Goal: Task Accomplishment & Management: Use online tool/utility

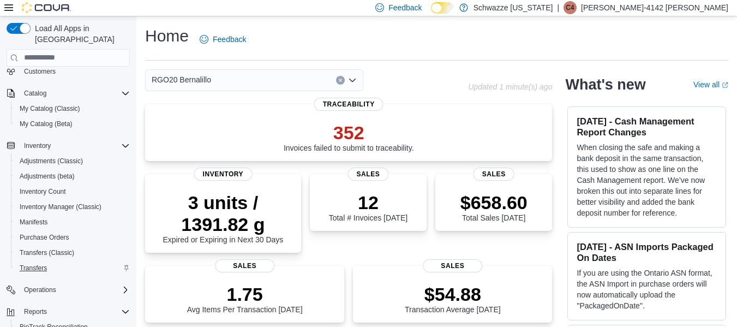
scroll to position [157, 0]
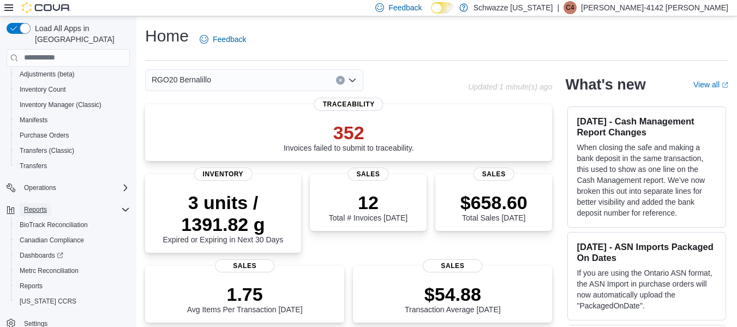
click at [34, 204] on span "Reports" at bounding box center [35, 209] width 23 height 13
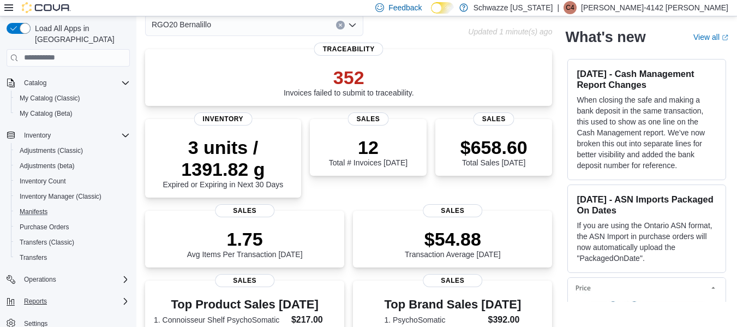
scroll to position [218, 0]
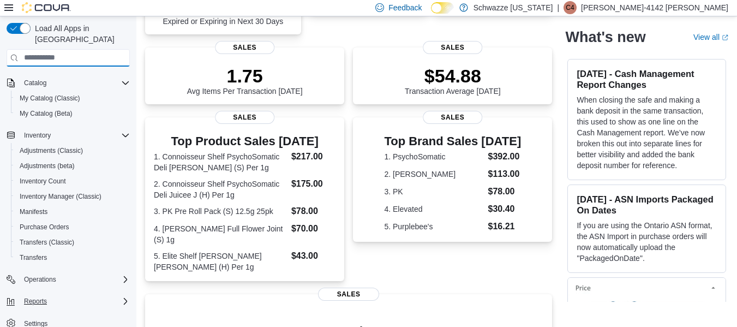
click at [94, 49] on input "search" at bounding box center [68, 57] width 123 height 17
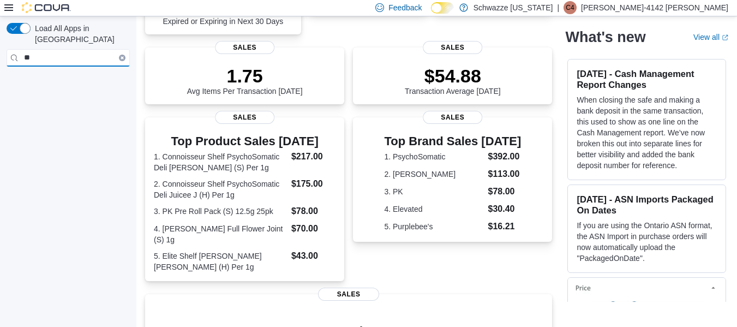
type input "*"
type input "***"
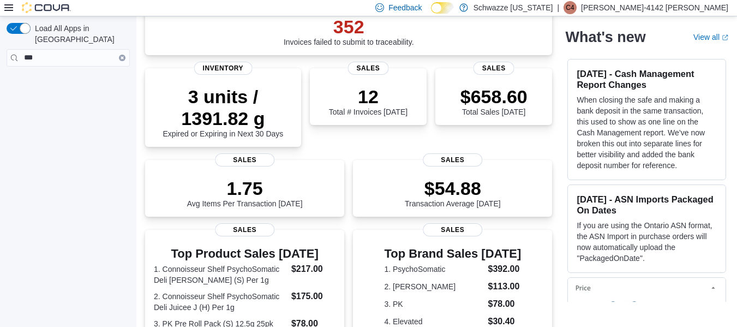
scroll to position [218, 0]
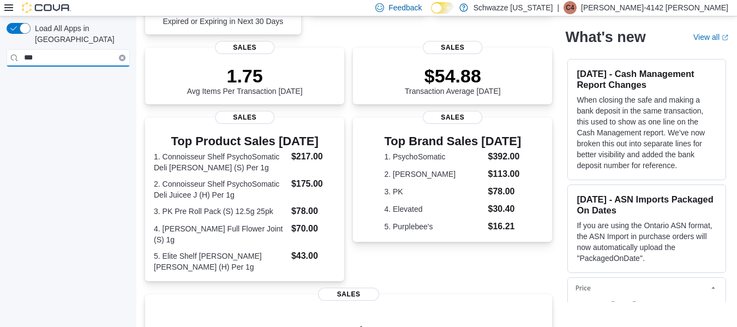
click at [120, 50] on input "***" at bounding box center [68, 57] width 123 height 17
click at [119, 55] on button "Clear input" at bounding box center [122, 58] width 7 height 7
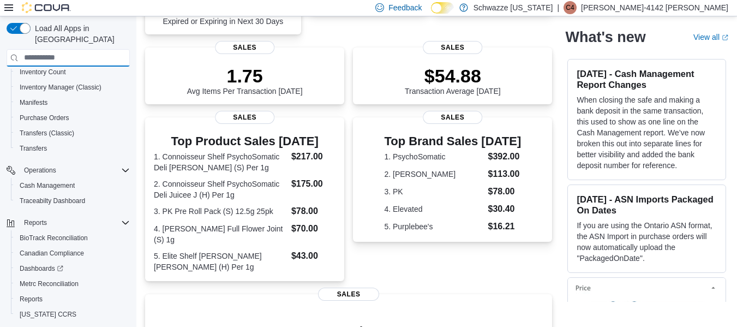
scroll to position [202, 0]
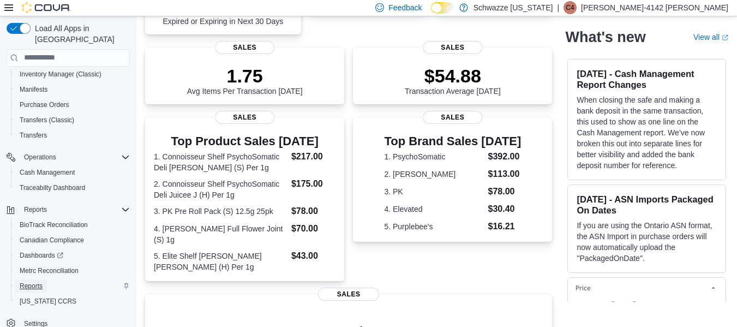
click at [34, 281] on span "Reports" at bounding box center [31, 285] width 23 height 9
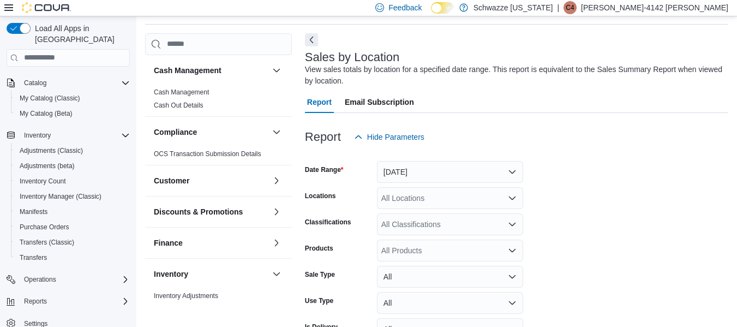
scroll to position [37, 0]
click at [493, 167] on button "[DATE]" at bounding box center [450, 171] width 146 height 22
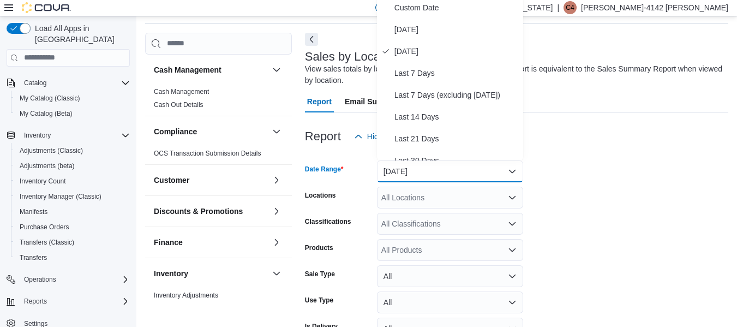
scroll to position [33, 0]
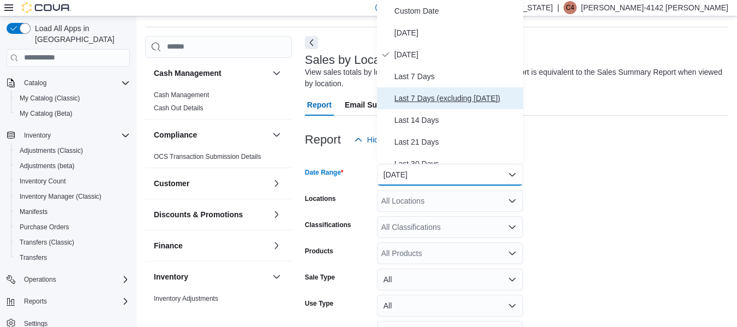
click at [455, 100] on span "Last 7 Days (excluding [DATE])" at bounding box center [456, 98] width 124 height 13
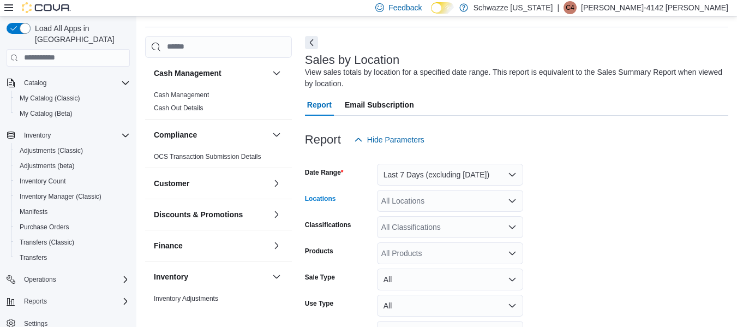
click at [436, 207] on div "All Locations" at bounding box center [450, 201] width 146 height 22
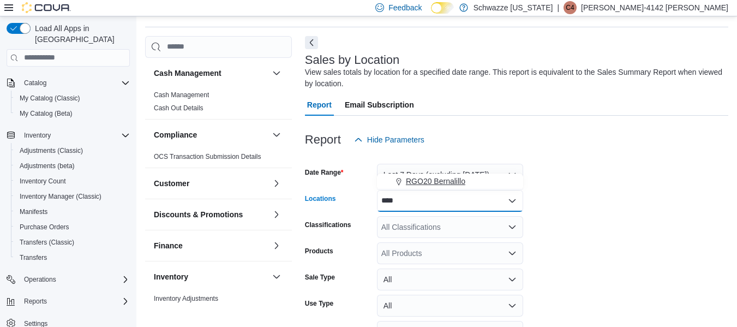
type input "****"
click at [437, 181] on span "RGO20 Bernalillo" at bounding box center [435, 181] width 59 height 11
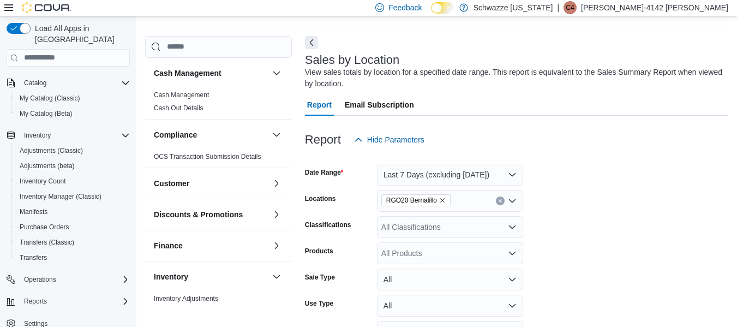
click at [600, 190] on form "Date Range Last 7 Days (excluding [DATE]) Locations RGO20 Bernalillo Classifica…" at bounding box center [516, 262] width 423 height 223
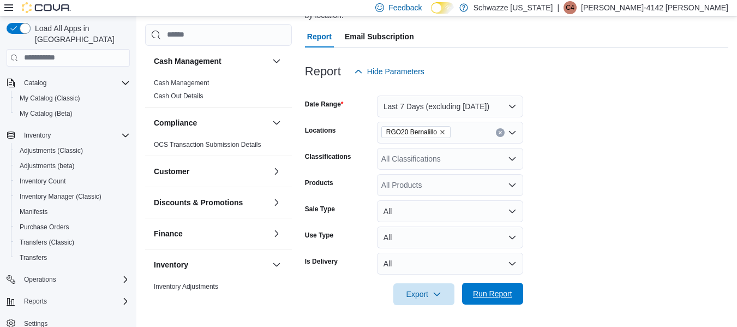
click at [517, 294] on button "Run Report" at bounding box center [492, 293] width 61 height 22
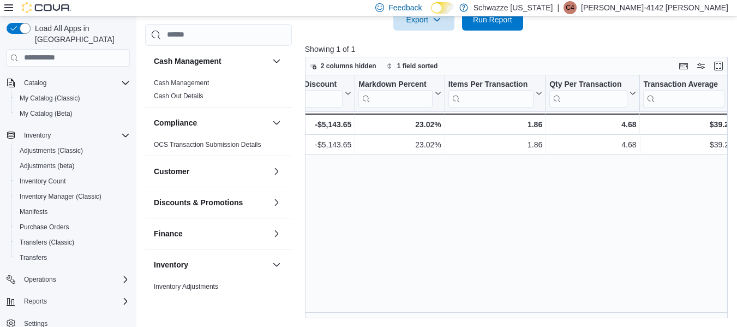
scroll to position [0, 904]
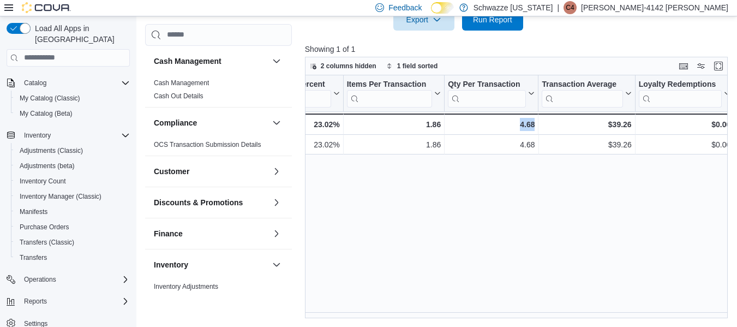
drag, startPoint x: 608, startPoint y: 318, endPoint x: 478, endPoint y: 316, distance: 129.8
click at [478, 316] on div "Location Click to view column header actions Invoices Sold Click to view column…" at bounding box center [518, 196] width 427 height 243
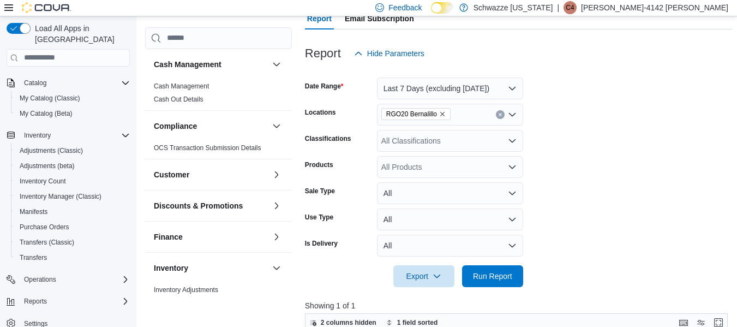
scroll to position [103, 0]
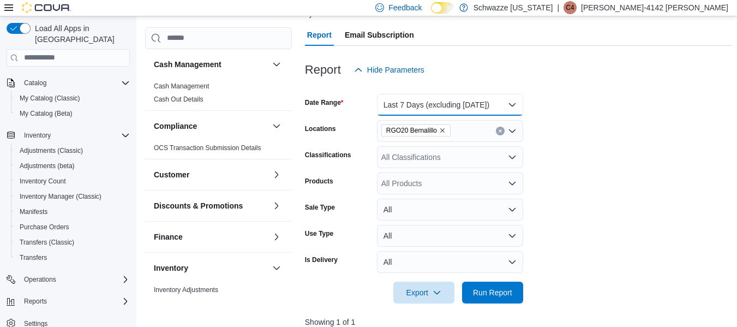
click at [508, 103] on button "Last 7 Days (excluding [DATE])" at bounding box center [450, 105] width 146 height 22
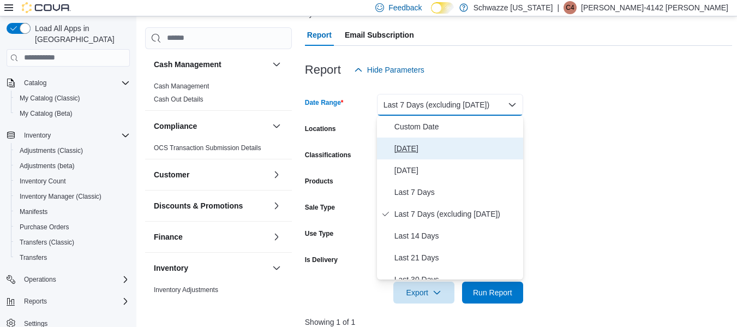
click at [430, 149] on span "[DATE]" at bounding box center [456, 148] width 124 height 13
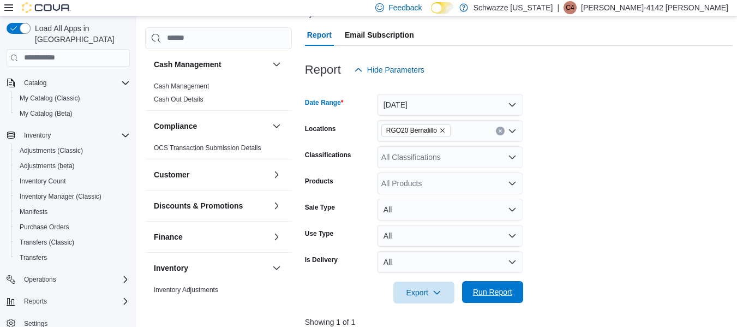
click at [495, 293] on span "Run Report" at bounding box center [492, 291] width 39 height 11
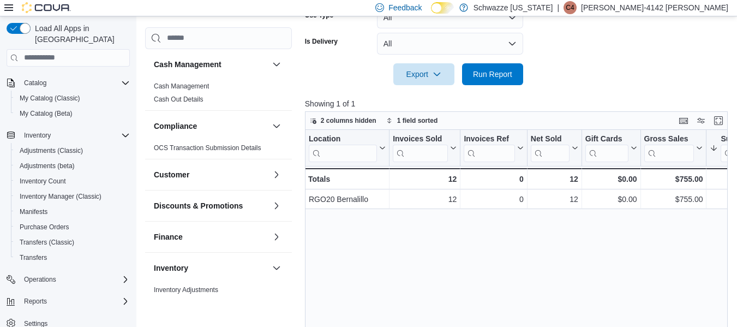
scroll to position [376, 0]
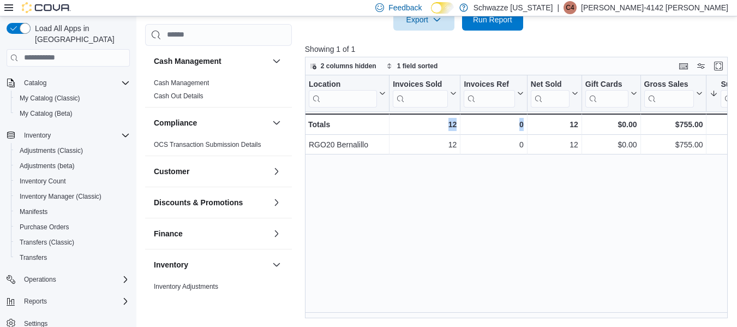
drag, startPoint x: 407, startPoint y: 318, endPoint x: 568, endPoint y: 300, distance: 161.9
click at [568, 300] on div "Location Click to view column header actions Invoices Sold Click to view column…" at bounding box center [518, 196] width 427 height 243
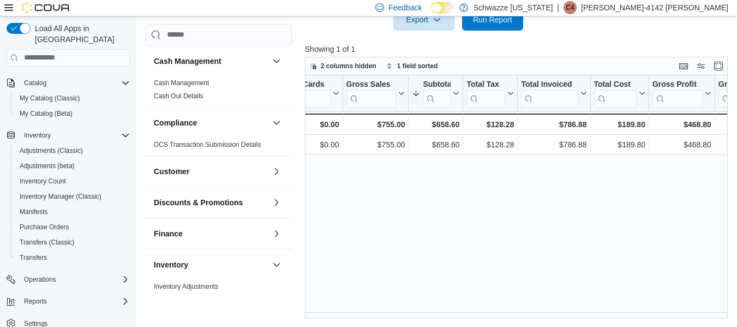
scroll to position [0, 295]
